Goal: Task Accomplishment & Management: Use online tool/utility

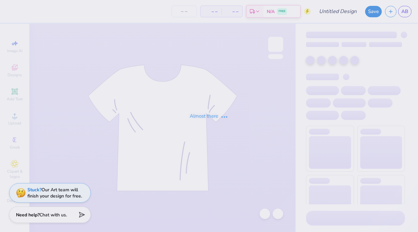
type input "Big little basket shirt 25"
type input "4"
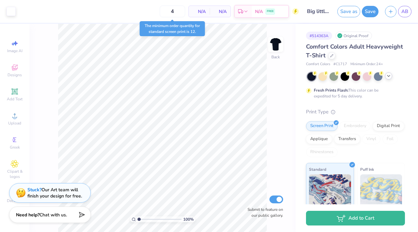
click at [388, 78] on icon at bounding box center [388, 75] width 5 height 5
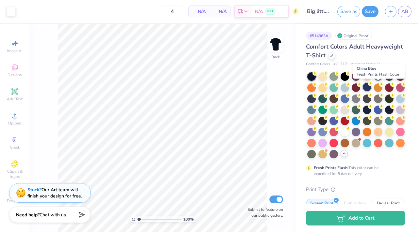
click at [371, 86] on div at bounding box center [366, 87] width 8 height 8
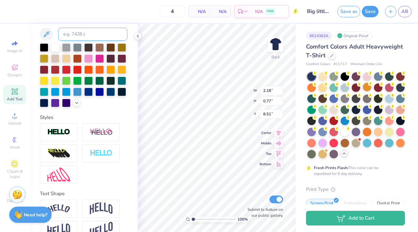
scroll to position [158, 0]
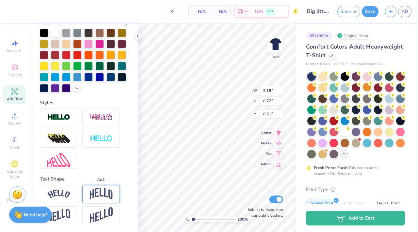
click at [97, 195] on img at bounding box center [101, 194] width 23 height 12
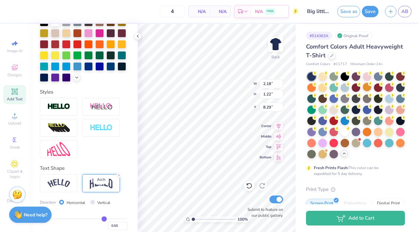
type input "1.22"
type input "8.29"
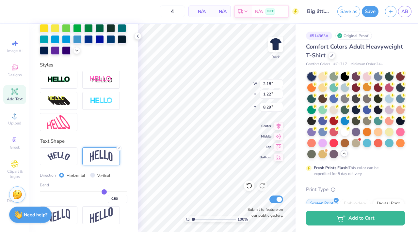
scroll to position [187, 0]
type input "0.51"
type input "0.5"
type input "0.50"
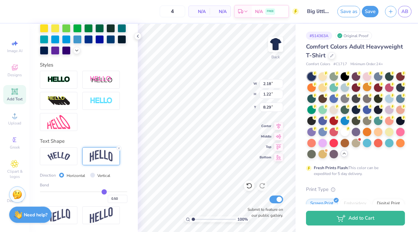
type input "0.49"
type input "0.46"
type input "0.44"
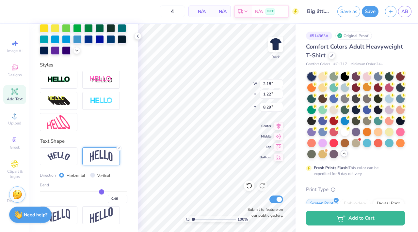
type input "0.44"
type input "0.41"
type input "0.32"
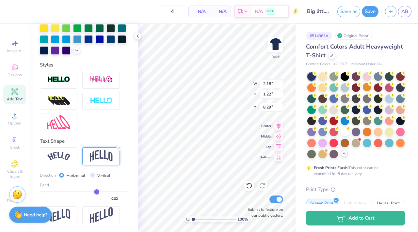
type input "0.27"
type input "0.21"
type input "0.14"
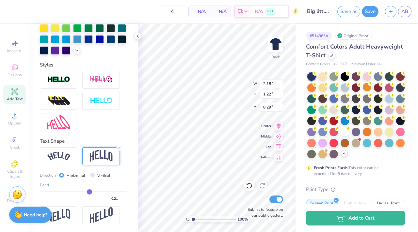
type input "0.14"
type input "0.07"
type input "-0.03"
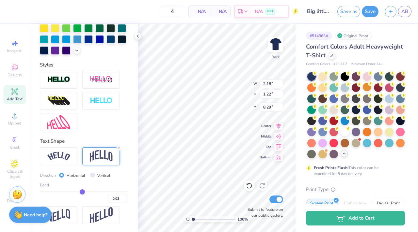
type input "-0.1"
type input "-0.10"
type input "-0.14"
type input "-0.15"
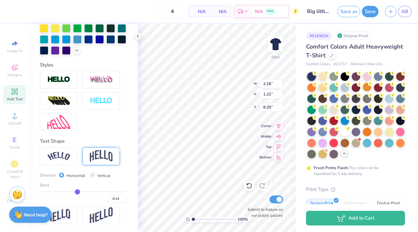
type input "-0.15"
type input "-0.16"
type input "-0.17"
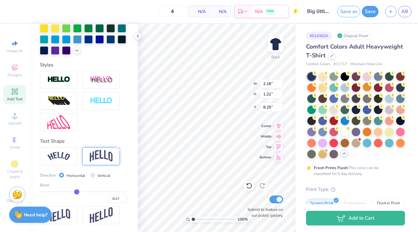
type input "-0.27"
type input "0.90"
type input "8.45"
type input "-0.27"
type input "-0.29"
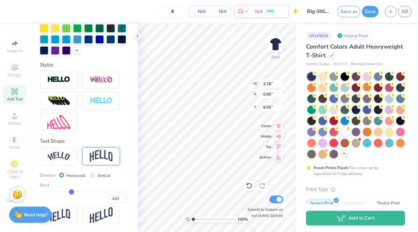
type input "-0.29"
type input "-0.32"
type input "-0.35"
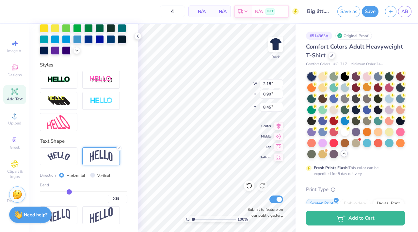
drag, startPoint x: 101, startPoint y: 200, endPoint x: 67, endPoint y: 200, distance: 33.6
type input "-0.35"
click at [67, 192] on input "range" at bounding box center [83, 192] width 87 height 1
type input "1.07"
type input "8.36"
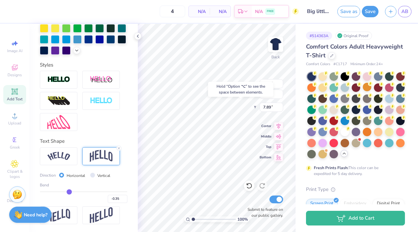
type input "7.89"
click at [136, 35] on icon at bounding box center [137, 36] width 5 height 5
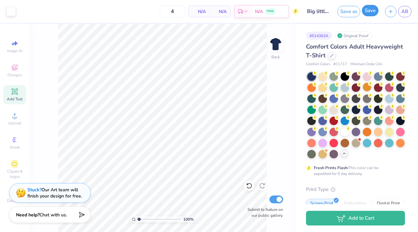
click at [364, 13] on button "Save" at bounding box center [369, 10] width 17 height 11
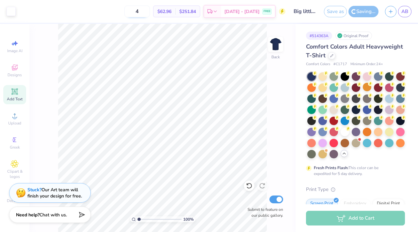
click at [150, 11] on input "4" at bounding box center [136, 12] width 25 height 12
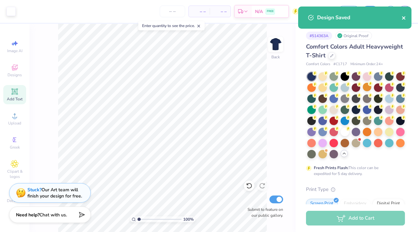
click at [405, 17] on icon "close" at bounding box center [403, 17] width 3 height 3
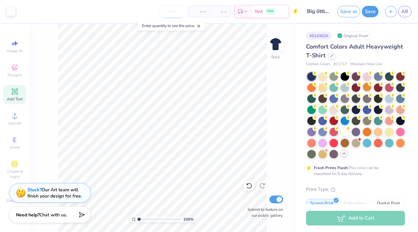
click at [163, 13] on input "number" at bounding box center [172, 12] width 25 height 12
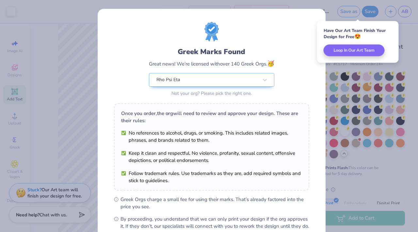
scroll to position [73, 0]
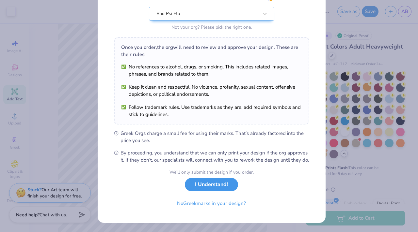
click at [198, 188] on button "I Understand!" at bounding box center [211, 184] width 53 height 13
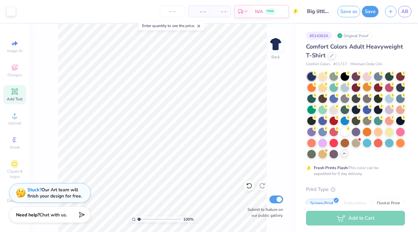
scroll to position [0, 0]
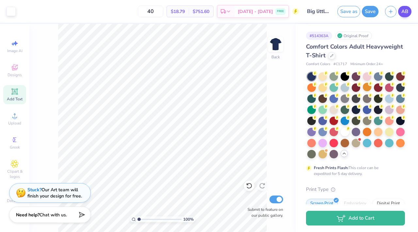
type input "40"
click at [403, 10] on span "AB" at bounding box center [404, 12] width 7 height 8
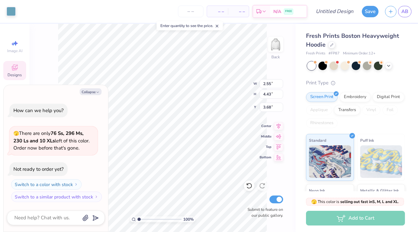
type textarea "x"
type input "2.55"
type input "4.43"
type input "3.68"
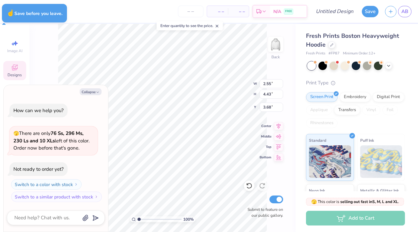
type textarea "x"
